Goal: Task Accomplishment & Management: Use online tool/utility

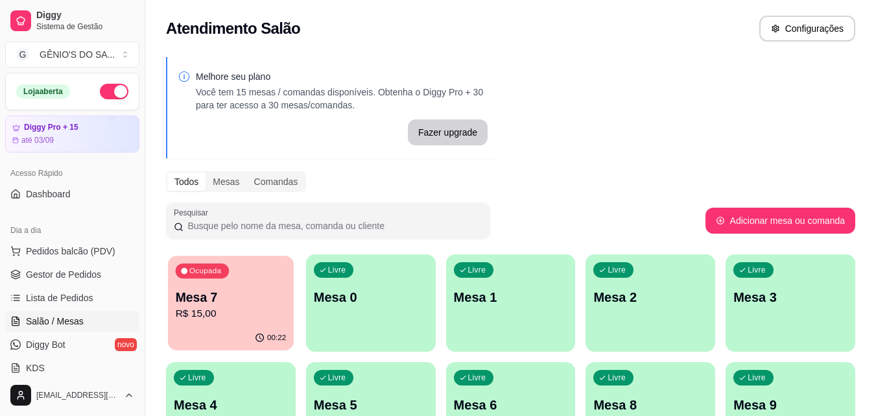
click at [213, 303] on p "Mesa 7" at bounding box center [231, 298] width 111 height 18
click at [214, 322] on div "Ocupada Mesa 7 R$ 15,00" at bounding box center [231, 290] width 130 height 72
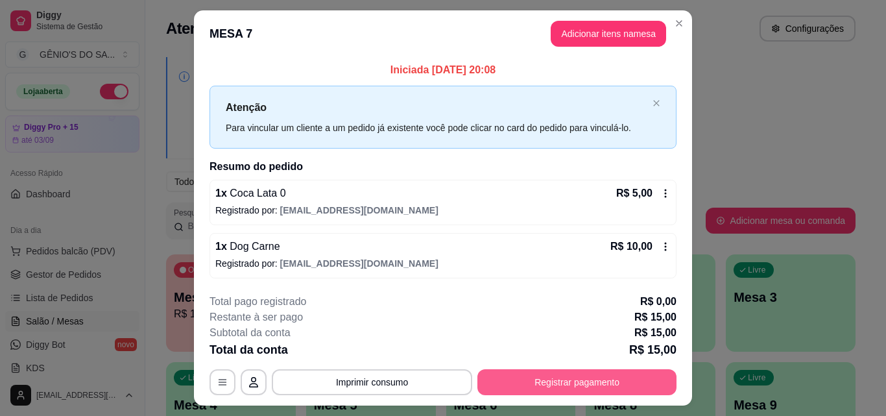
click at [564, 377] on button "Registrar pagamento" at bounding box center [576, 382] width 199 height 26
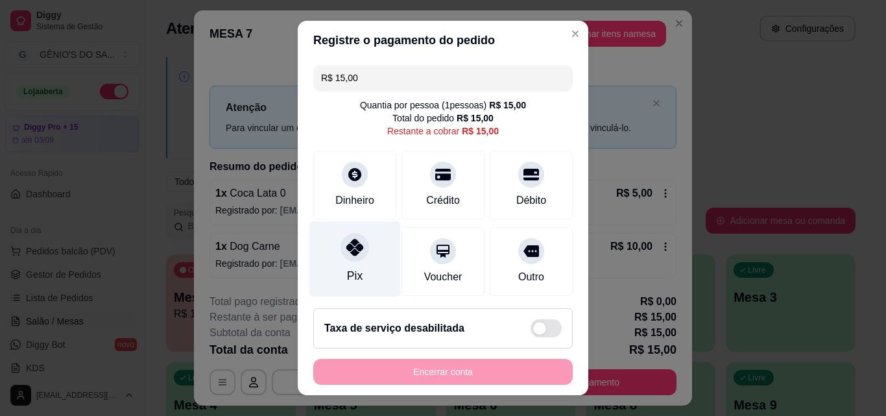
click at [348, 256] on div at bounding box center [355, 247] width 29 height 29
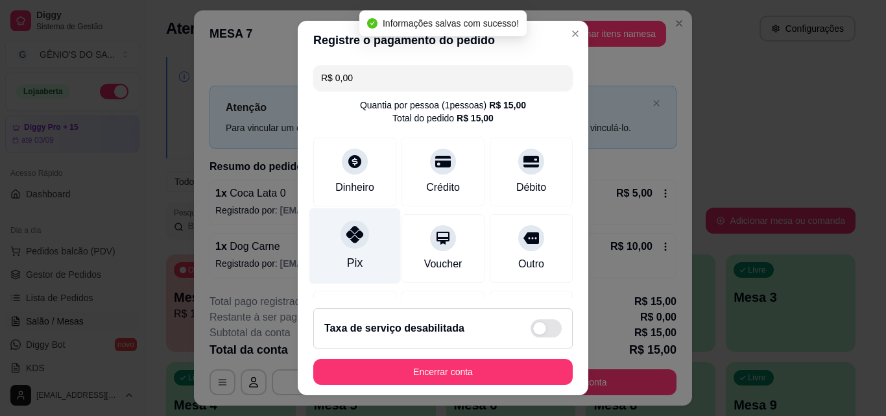
type input "R$ 0,00"
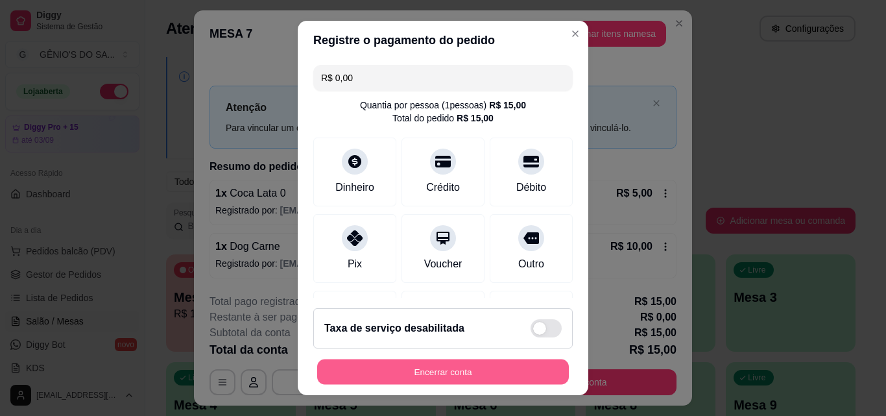
click at [442, 377] on button "Encerrar conta" at bounding box center [443, 371] width 252 height 25
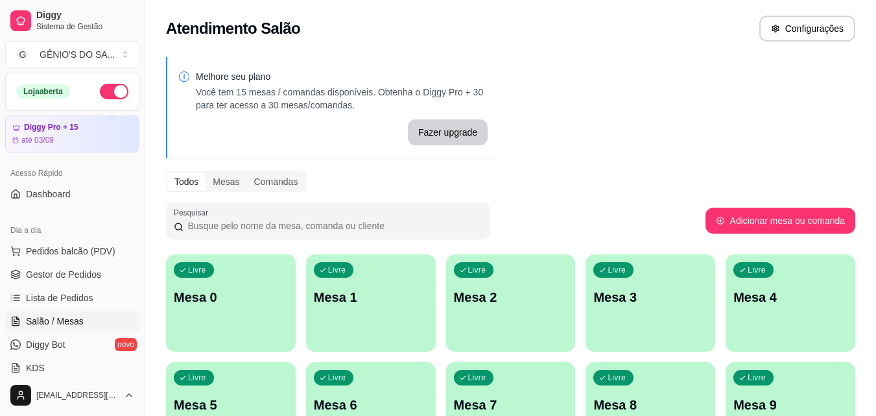
click at [51, 317] on span "Salão / Mesas" at bounding box center [55, 321] width 58 height 13
click at [54, 298] on span "Lista de Pedidos" at bounding box center [59, 297] width 67 height 13
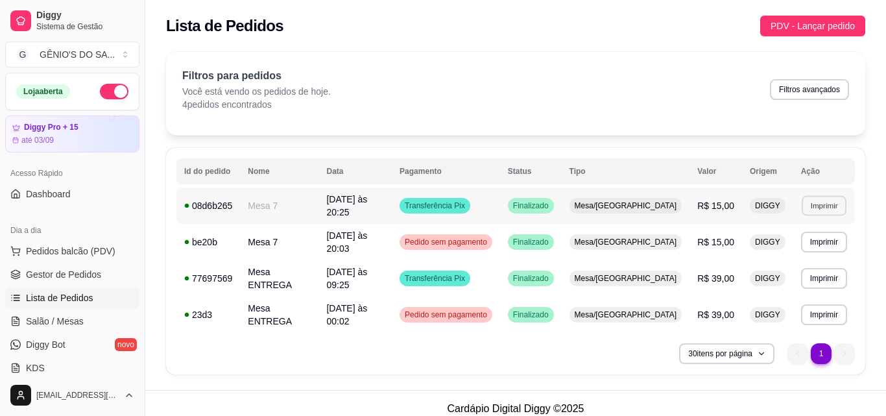
click at [804, 206] on button "Imprimir" at bounding box center [824, 205] width 45 height 20
click at [796, 246] on button "Impressora" at bounding box center [797, 248] width 91 height 20
